Goal: Task Accomplishment & Management: Complete application form

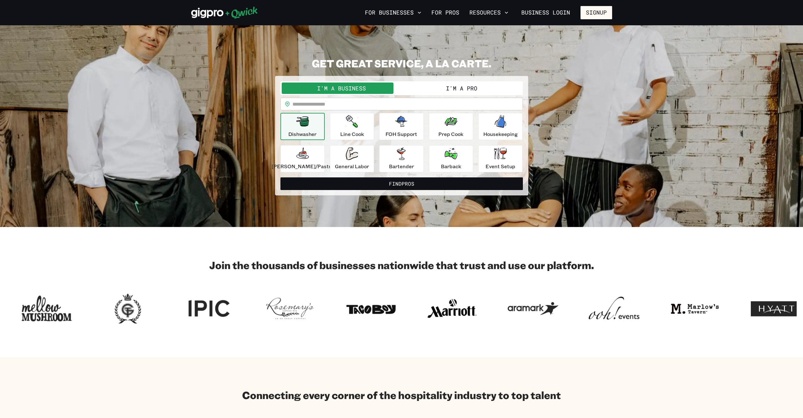
drag, startPoint x: 312, startPoint y: 127, endPoint x: 334, endPoint y: 133, distance: 22.6
click at [309, 127] on icon "button" at bounding box center [302, 121] width 13 height 10
click at [349, 129] on div "Line Cook" at bounding box center [352, 126] width 24 height 23
click at [309, 125] on icon "button" at bounding box center [302, 121] width 13 height 10
click at [354, 106] on input "text" at bounding box center [407, 104] width 230 height 13
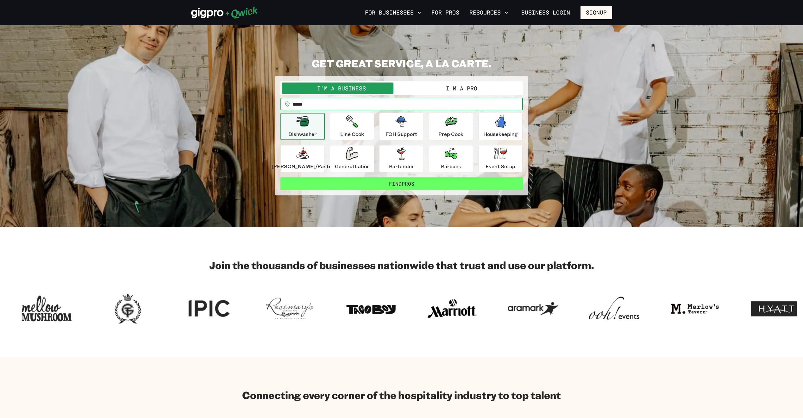
type input "*****"
click at [420, 188] on button "Find Pros" at bounding box center [401, 183] width 242 height 13
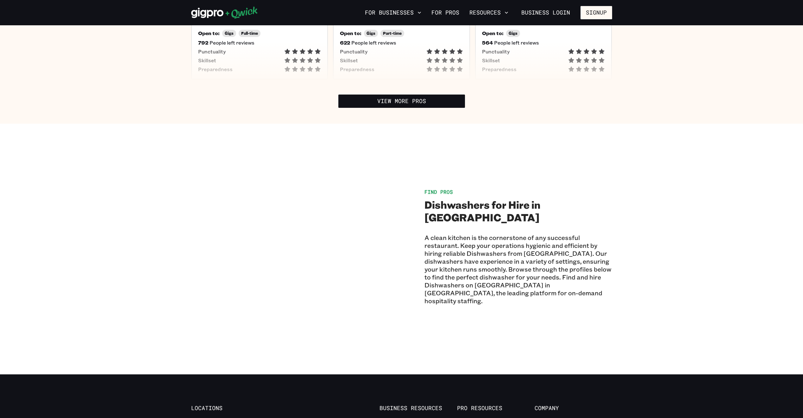
scroll to position [285, 0]
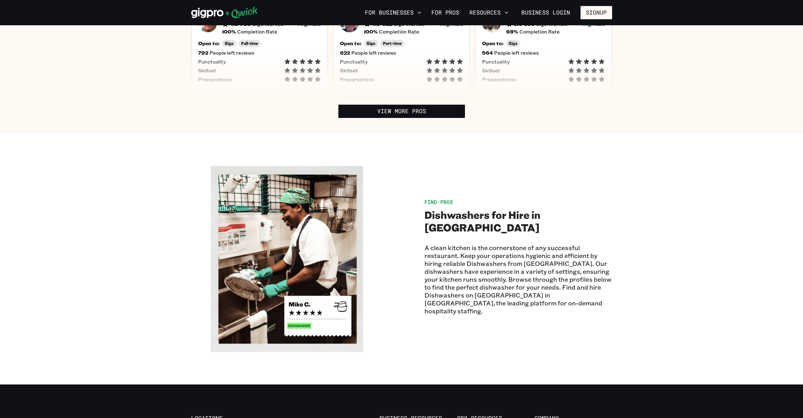
click at [443, 231] on h2 "Dishwashers for Hire in [GEOGRAPHIC_DATA]" at bounding box center [518, 220] width 188 height 25
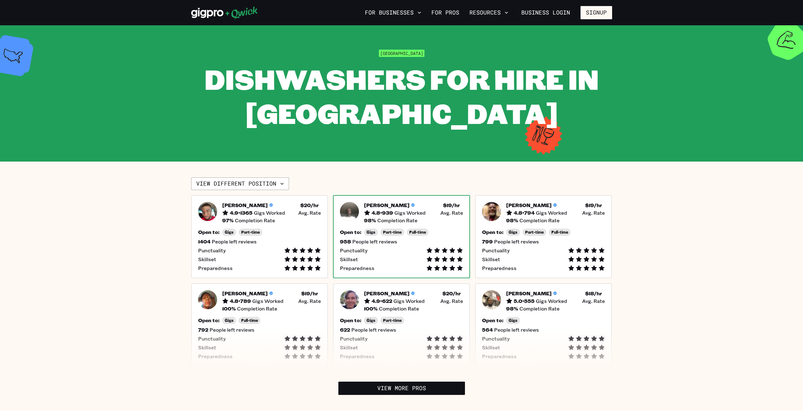
scroll to position [0, 0]
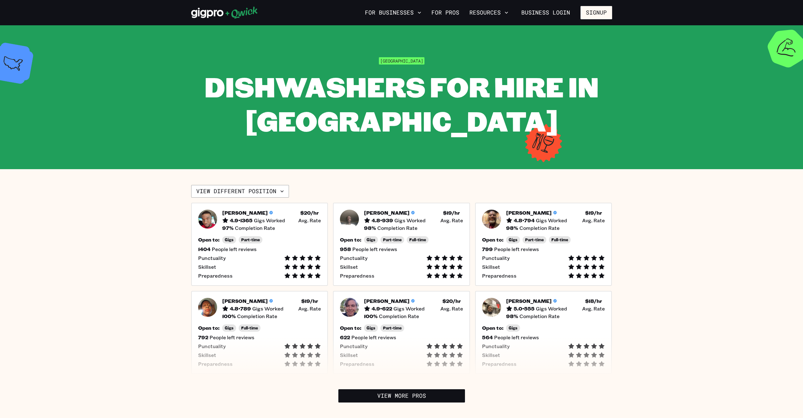
click at [402, 69] on span "Dishwashers for Hire in [GEOGRAPHIC_DATA]" at bounding box center [401, 103] width 394 height 71
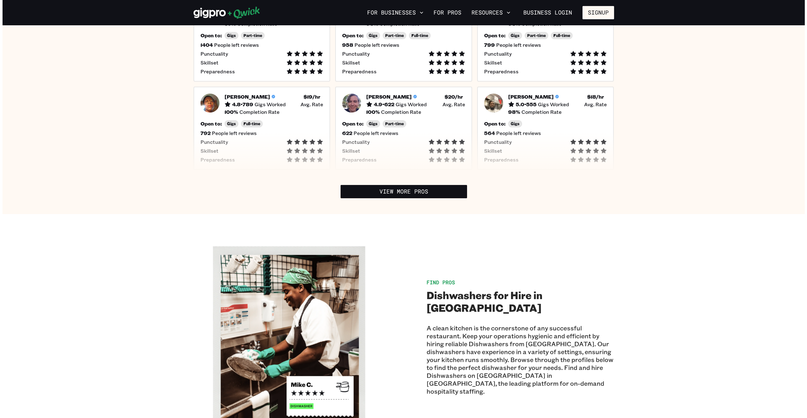
scroll to position [61, 0]
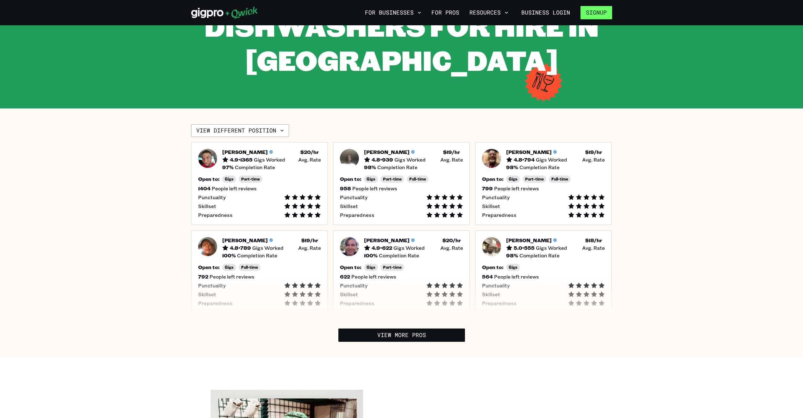
click at [603, 9] on button "Signup" at bounding box center [596, 12] width 32 height 13
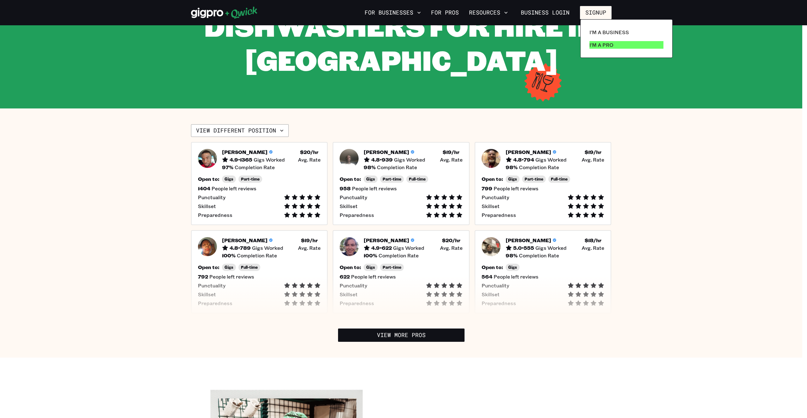
click at [621, 47] on link "I'm a Pro" at bounding box center [626, 45] width 79 height 13
